Goal: Navigation & Orientation: Find specific page/section

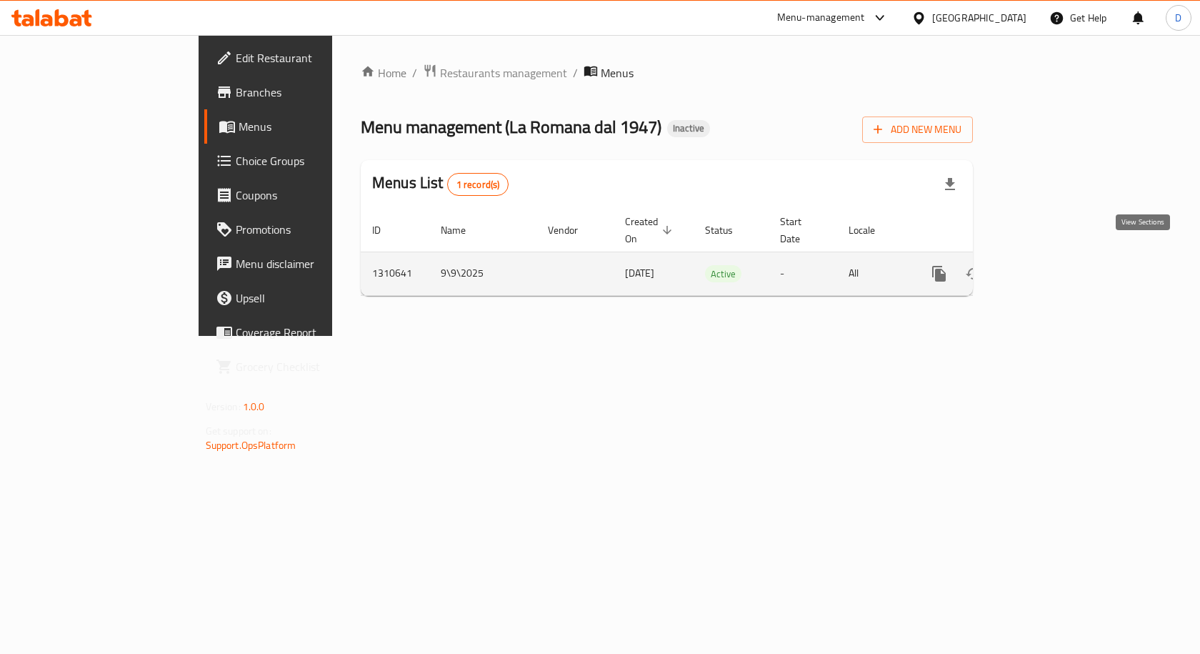
click at [1060, 258] on link "enhanced table" at bounding box center [1042, 274] width 34 height 34
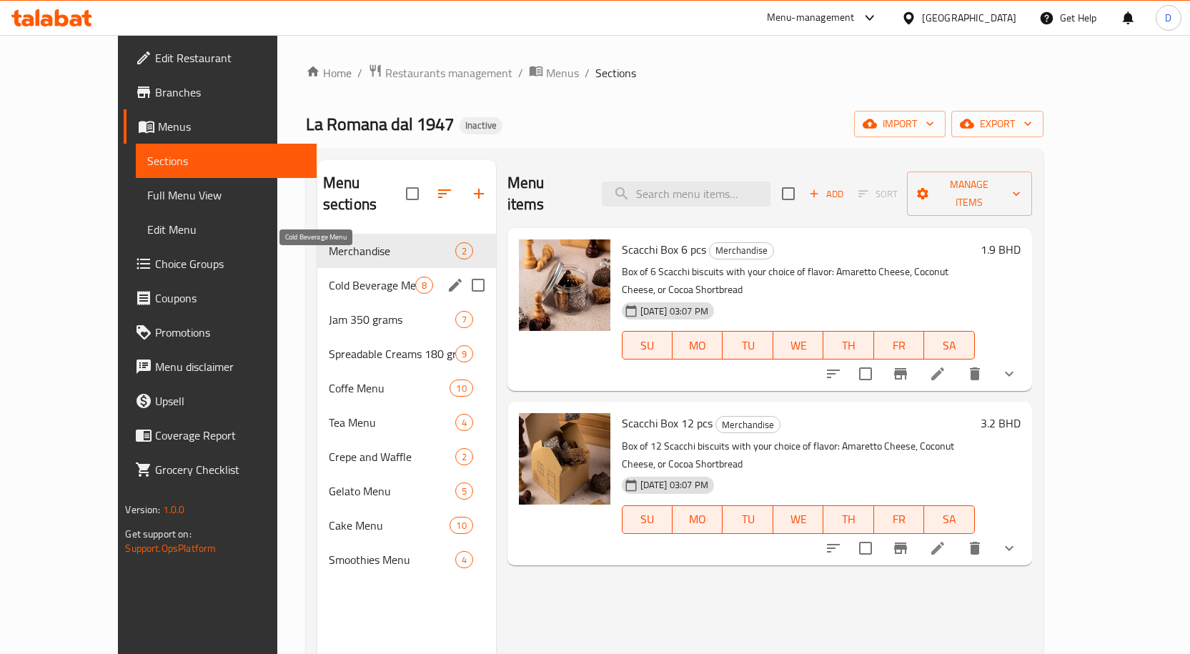
click at [334, 277] on span "Cold Beverage Menu" at bounding box center [372, 285] width 86 height 17
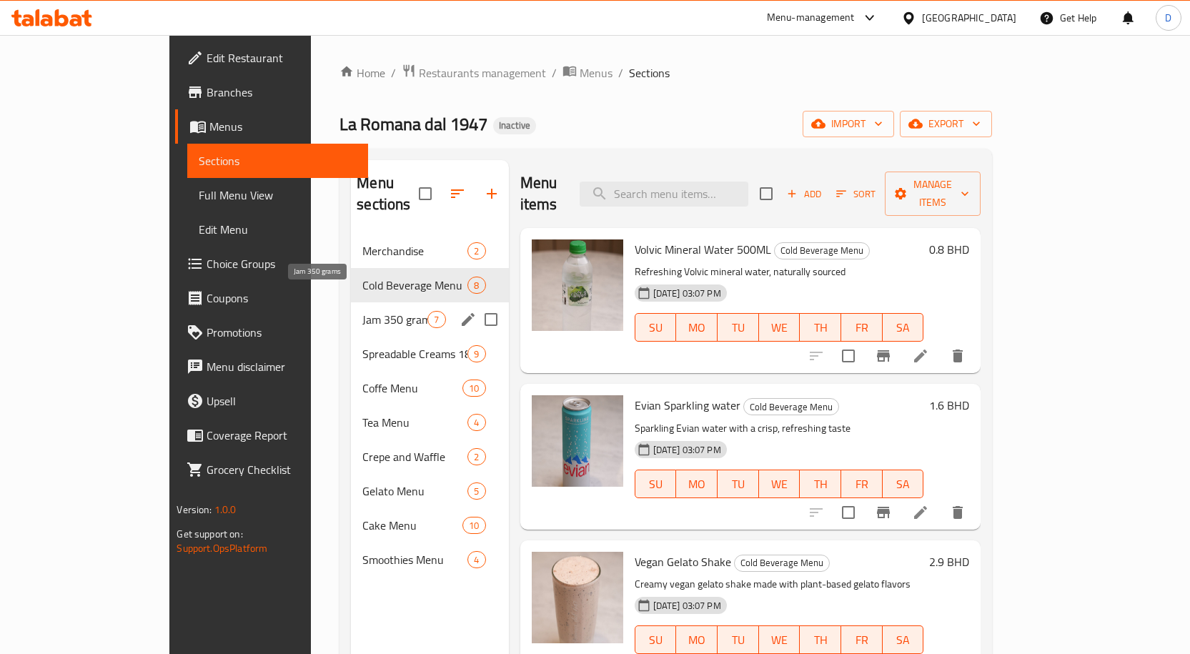
click at [362, 311] on span "Jam 350 grams" at bounding box center [394, 319] width 65 height 17
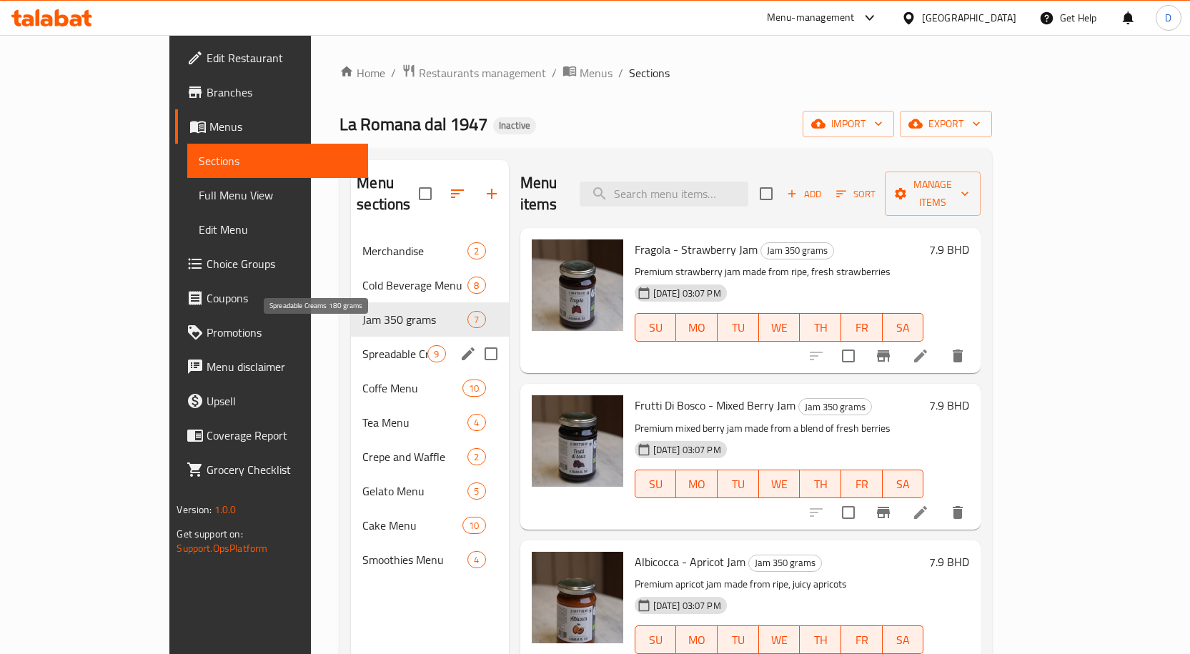
click at [362, 345] on span "Spreadable Creams 180 grams" at bounding box center [394, 353] width 65 height 17
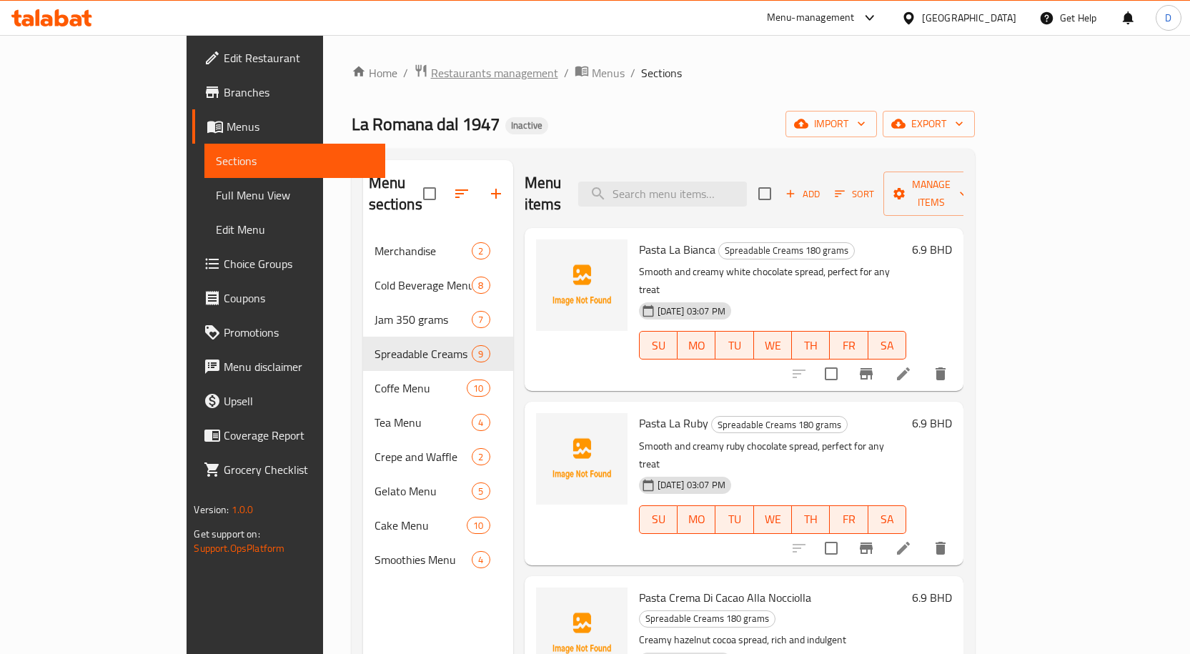
click at [431, 64] on span "Restaurants management" at bounding box center [494, 72] width 127 height 17
